Goal: Task Accomplishment & Management: Use online tool/utility

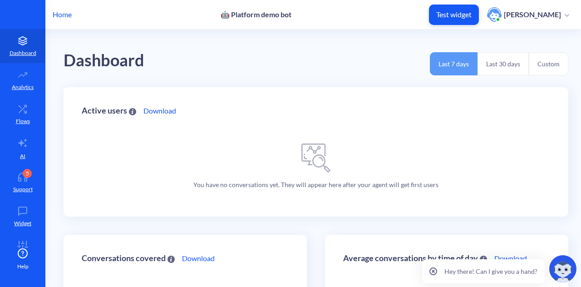
click at [60, 11] on p "Home" at bounding box center [62, 14] width 19 height 11
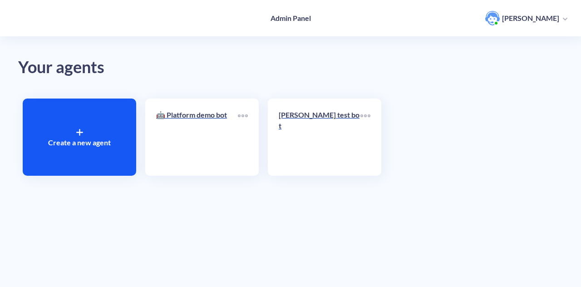
click at [109, 119] on div "Create a new agent" at bounding box center [80, 137] width 114 height 77
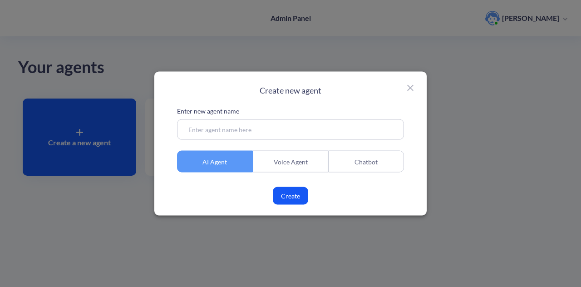
click at [261, 133] on input at bounding box center [290, 129] width 227 height 20
type input "testPdfBot"
click at [293, 196] on button "Create" at bounding box center [290, 196] width 35 height 18
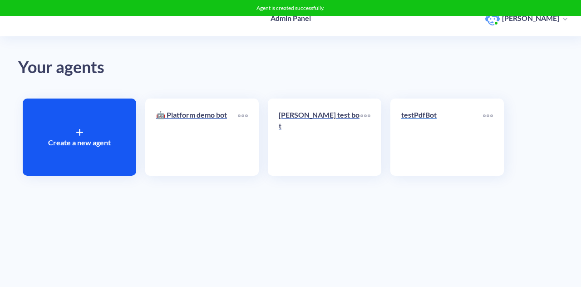
click at [429, 134] on link "testPdfBot" at bounding box center [442, 136] width 82 height 55
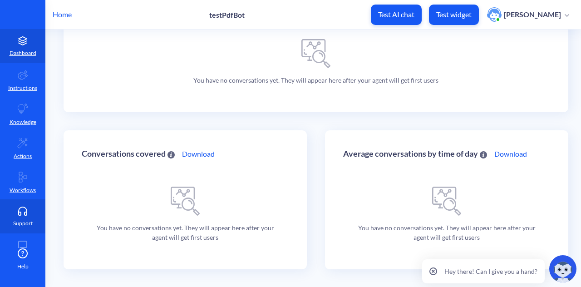
scroll to position [57, 0]
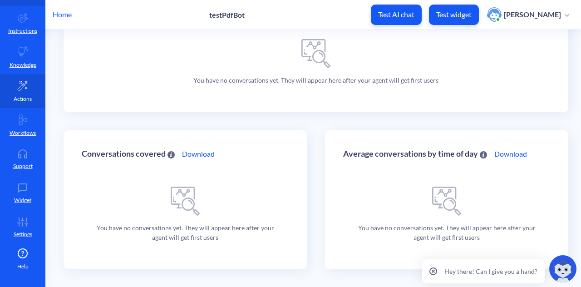
click at [20, 103] on p "Actions" at bounding box center [23, 99] width 18 height 8
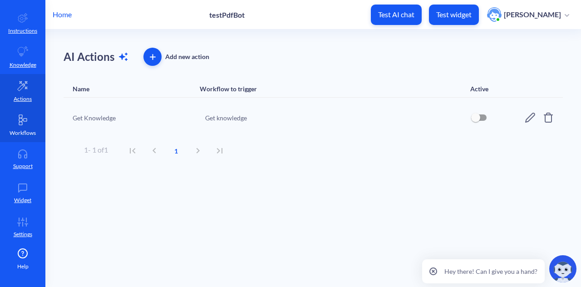
click at [25, 125] on link "Workflows" at bounding box center [22, 125] width 45 height 34
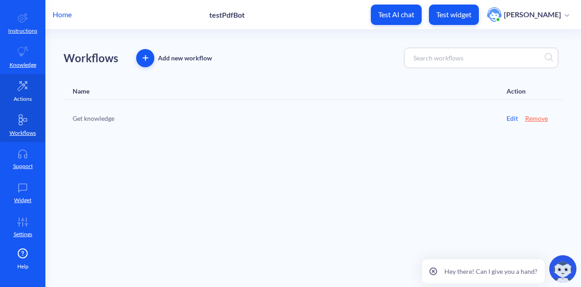
click at [24, 90] on icon at bounding box center [22, 85] width 11 height 11
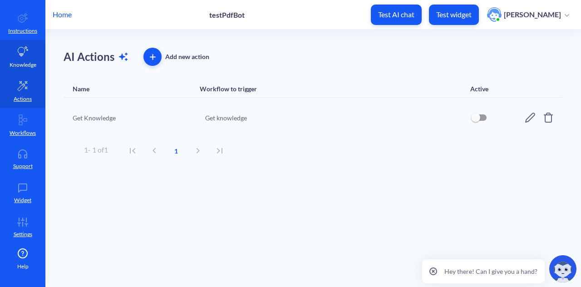
scroll to position [24, 0]
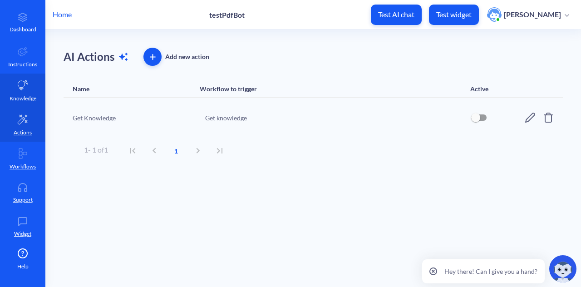
click at [22, 80] on icon at bounding box center [22, 85] width 11 height 11
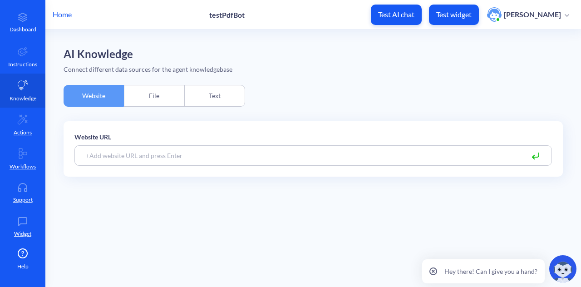
click at [153, 93] on div "File" at bounding box center [154, 96] width 60 height 22
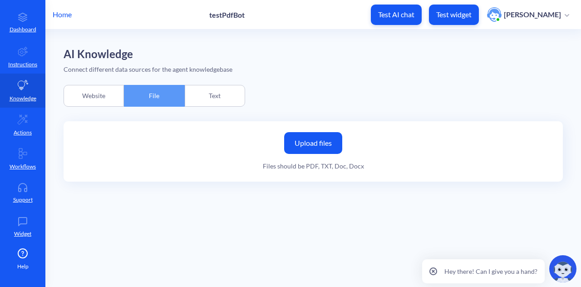
click at [311, 139] on label "Upload files" at bounding box center [313, 143] width 58 height 22
click at [0, 0] on input "Upload files" at bounding box center [0, 0] width 0 height 0
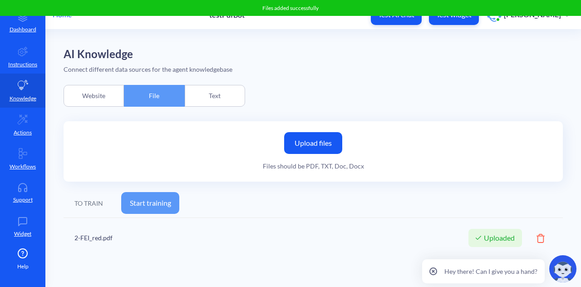
click at [312, 141] on label "Upload files" at bounding box center [313, 143] width 58 height 22
click at [0, 0] on input "Upload files" at bounding box center [0, 0] width 0 height 0
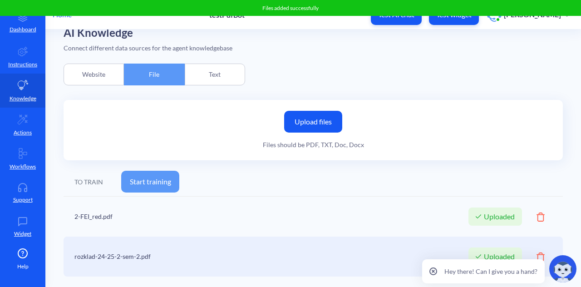
scroll to position [29, 0]
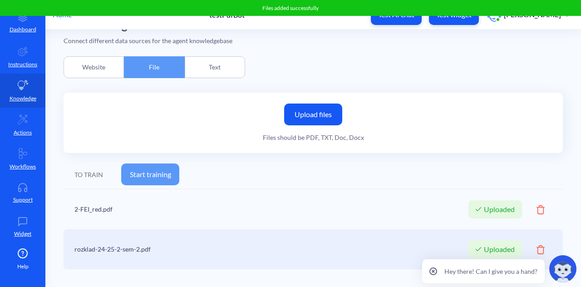
click at [169, 177] on button "Start training" at bounding box center [150, 174] width 58 height 22
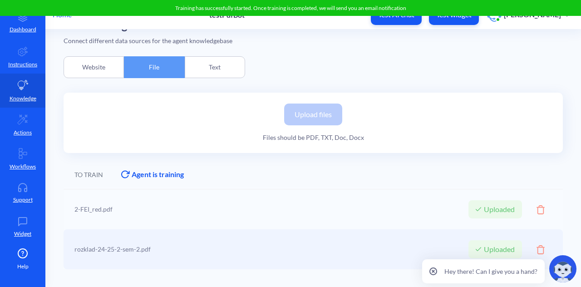
click at [567, 272] on img at bounding box center [562, 268] width 27 height 27
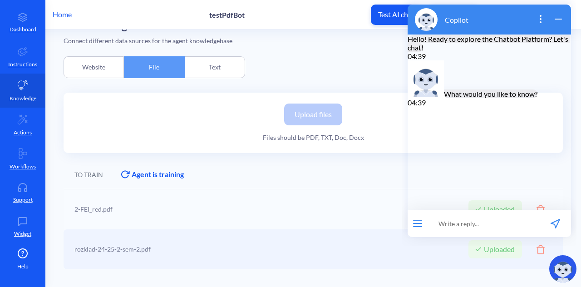
click at [356, 192] on div at bounding box center [314, 229] width 500 height 82
click at [558, 21] on icon "wrap widget" at bounding box center [558, 19] width 11 height 11
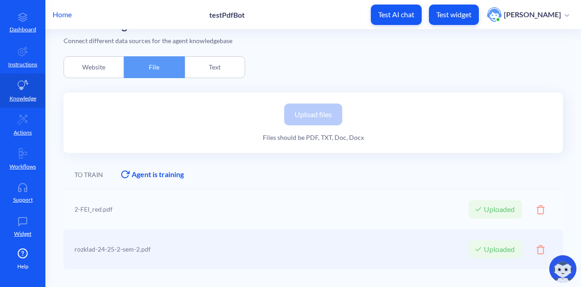
click at [400, 185] on div "TO TRAIN Agent is training Training may take some time. Once training is comple…" at bounding box center [314, 174] width 500 height 29
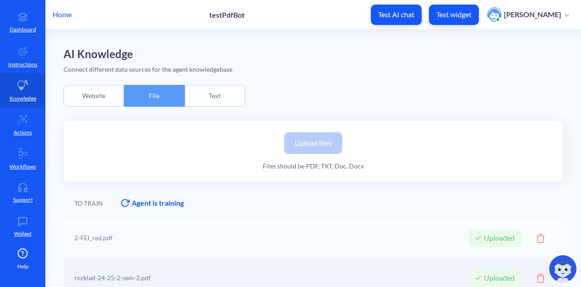
click at [316, 202] on div "TO TRAIN Agent is training Training may take some time. Once training is comple…" at bounding box center [314, 203] width 500 height 29
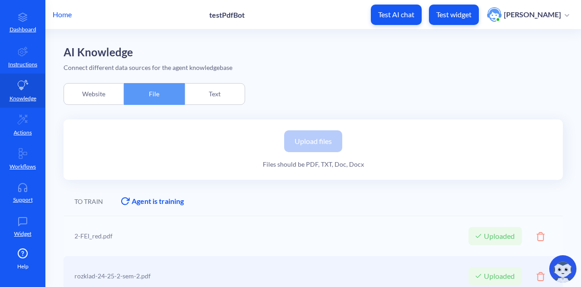
scroll to position [29, 0]
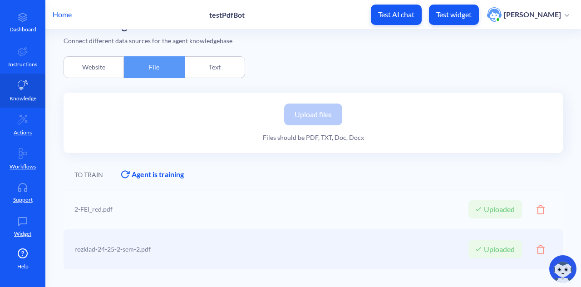
click at [178, 129] on div "Upload files Files should be PDF, TXT, Doc, Docx" at bounding box center [314, 123] width 500 height 60
click at [131, 106] on div "Upload files Files should be PDF, TXT, Doc, Docx" at bounding box center [314, 123] width 500 height 60
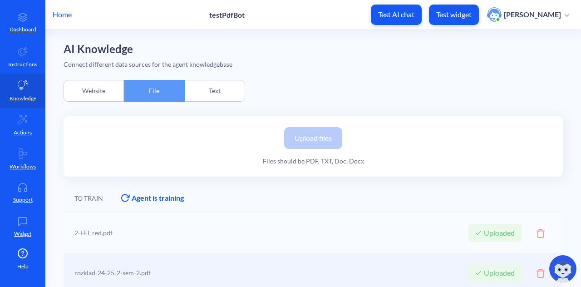
scroll to position [0, 0]
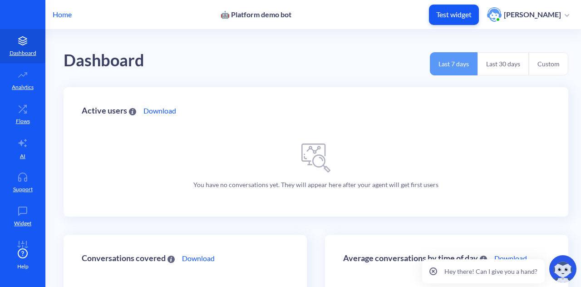
click at [69, 14] on p "Home" at bounding box center [62, 14] width 19 height 11
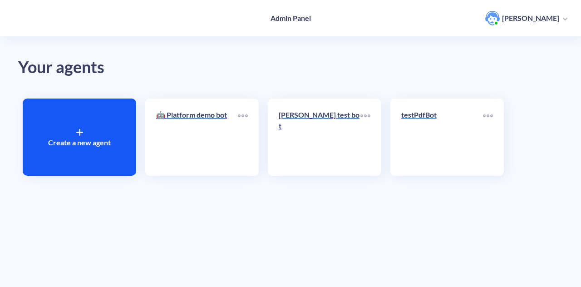
click at [430, 128] on link "testPdfBot" at bounding box center [442, 136] width 82 height 55
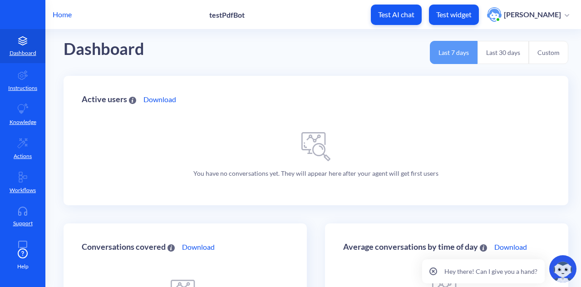
scroll to position [11, 0]
click at [27, 143] on link "Actions" at bounding box center [22, 148] width 45 height 34
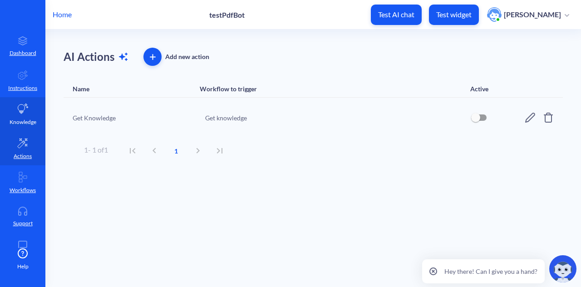
click at [19, 117] on link "Knowledge" at bounding box center [22, 114] width 45 height 34
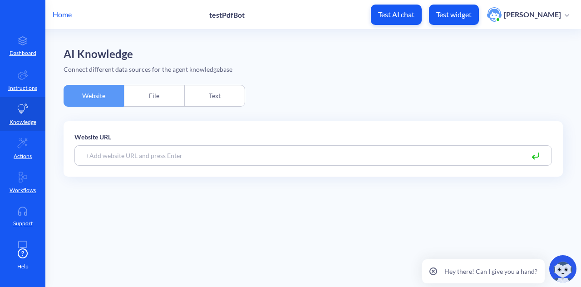
click at [156, 96] on div "File" at bounding box center [154, 96] width 60 height 22
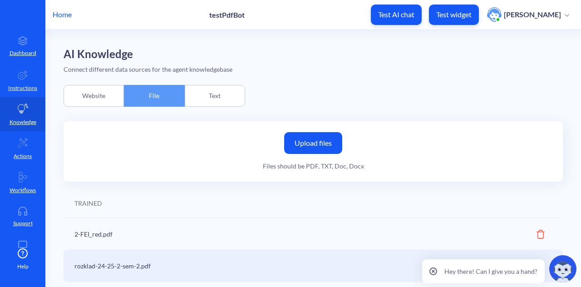
scroll to position [13, 0]
